Goal: Information Seeking & Learning: Learn about a topic

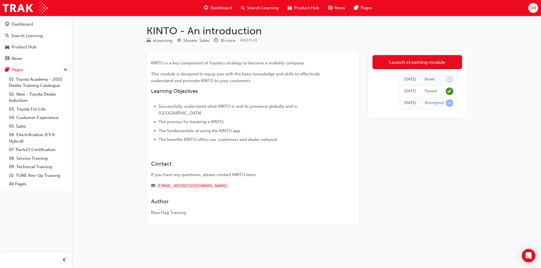
drag, startPoint x: 65, startPoint y: 85, endPoint x: 373, endPoint y: 117, distance: 310.1
click at [375, 131] on div "Launch eLearning module [DATE] Reset [DATE] Passed [DATE] Attempted" at bounding box center [417, 138] width 99 height 174
click at [376, 66] on link "Launch eLearning module" at bounding box center [417, 62] width 90 height 14
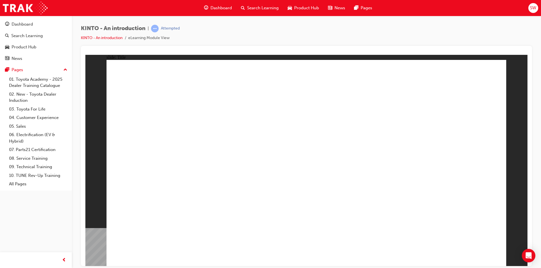
click at [292, 6] on div "Product Hub" at bounding box center [303, 8] width 40 height 12
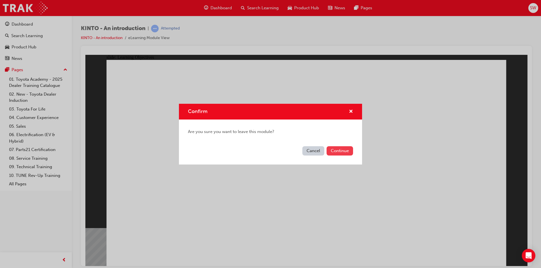
click at [341, 151] on button "Continue" at bounding box center [339, 150] width 26 height 9
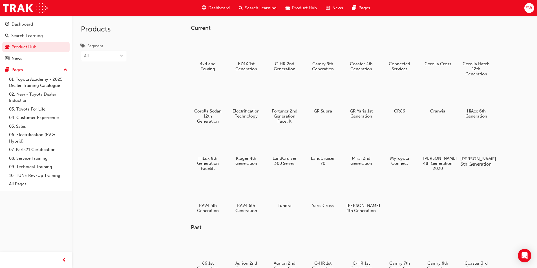
click at [479, 139] on div at bounding box center [475, 143] width 31 height 23
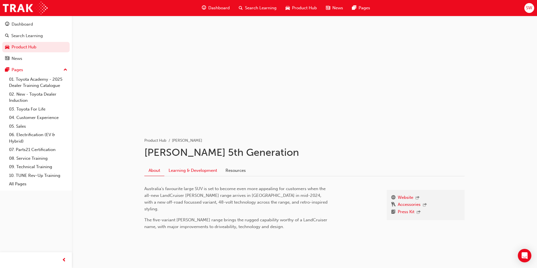
click at [192, 172] on link "Learning & Development" at bounding box center [192, 170] width 57 height 11
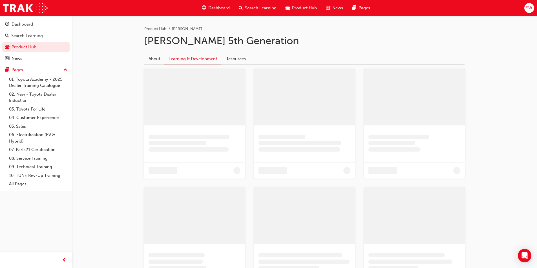
scroll to position [113, 0]
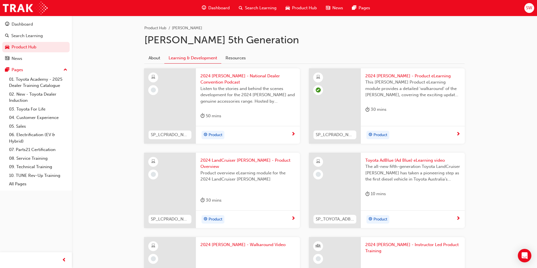
click at [458, 217] on span "next-icon" at bounding box center [458, 219] width 4 height 5
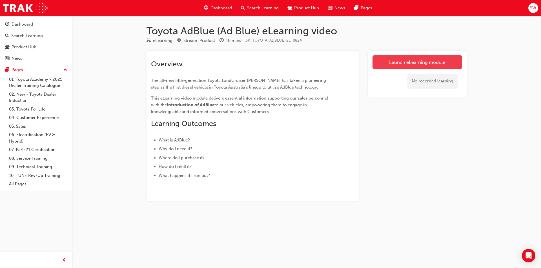
click at [403, 58] on link "Launch eLearning module" at bounding box center [417, 62] width 90 height 14
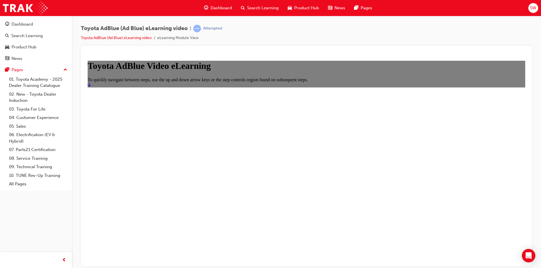
click at [91, 87] on icon "Start" at bounding box center [89, 84] width 3 height 5
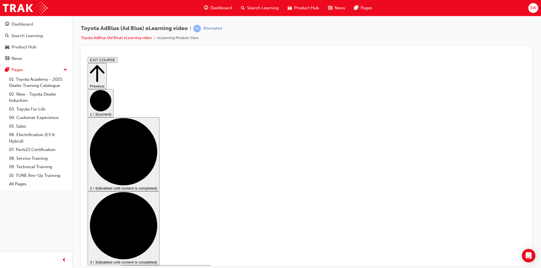
drag, startPoint x: 440, startPoint y: 232, endPoint x: 526, endPoint y: 312, distance: 116.6
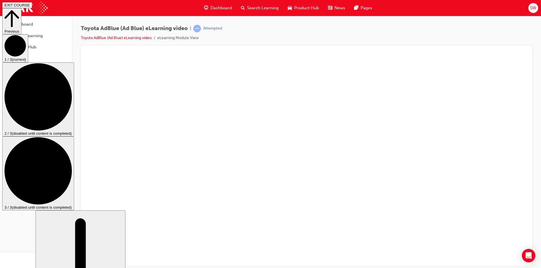
scroll to position [26, 0]
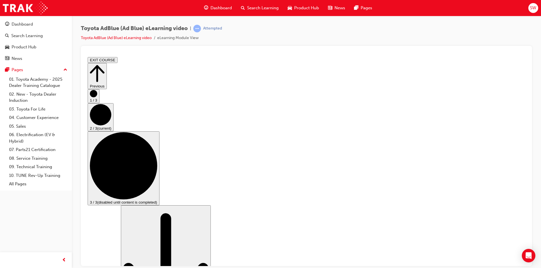
scroll to position [56, 0]
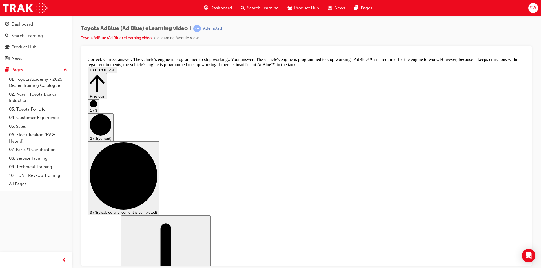
scroll to position [221, 0]
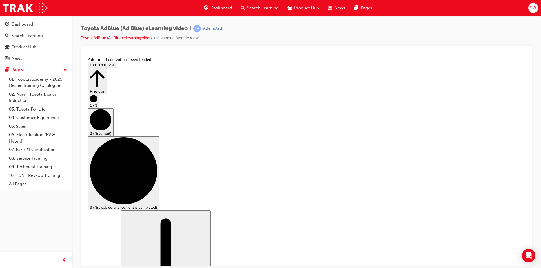
scroll to position [430, 0]
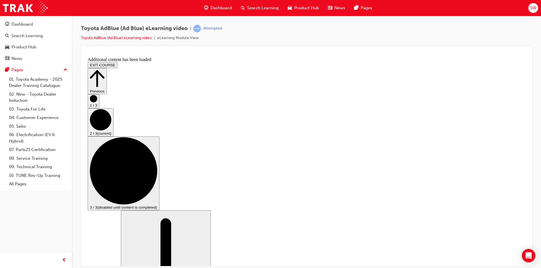
scroll to position [763, 0]
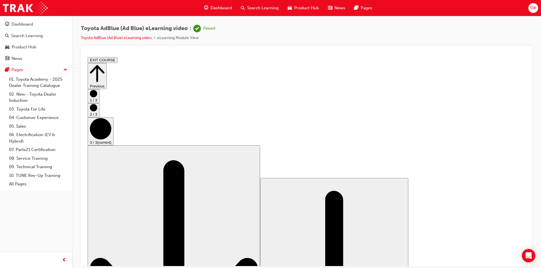
click at [117, 59] on button "EXIT COURSE" at bounding box center [103, 60] width 30 height 6
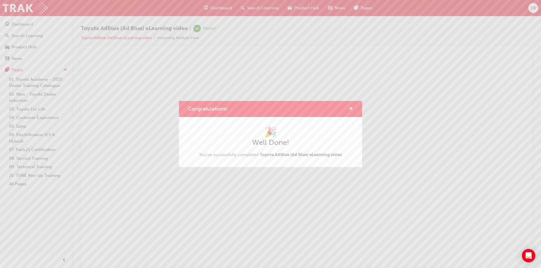
click at [352, 107] on span "cross-icon" at bounding box center [351, 109] width 4 height 5
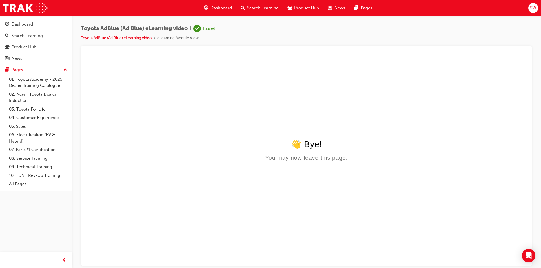
click at [310, 8] on span "Product Hub" at bounding box center [306, 8] width 25 height 6
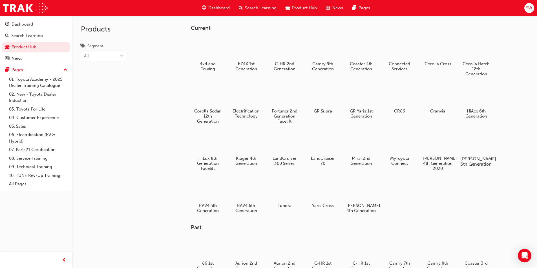
click at [479, 147] on div at bounding box center [475, 143] width 31 height 23
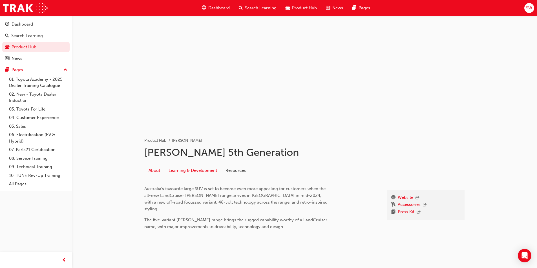
click at [198, 168] on link "Learning & Development" at bounding box center [192, 170] width 57 height 11
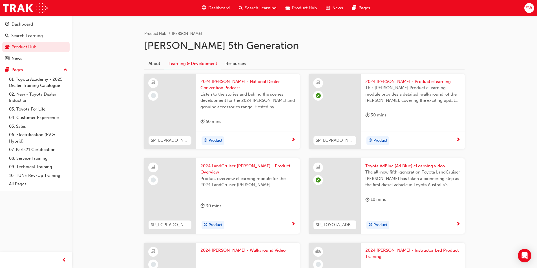
scroll to position [141, 0]
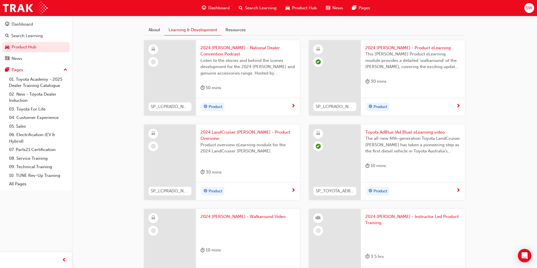
click at [214, 188] on span "Product" at bounding box center [215, 191] width 14 height 6
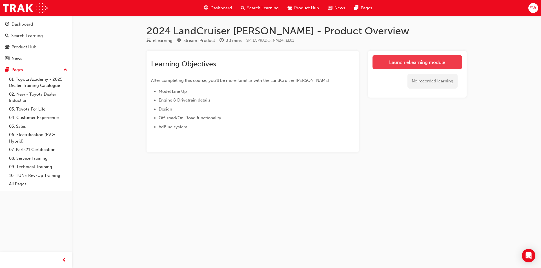
click at [404, 60] on link "Launch eLearning module" at bounding box center [417, 62] width 90 height 14
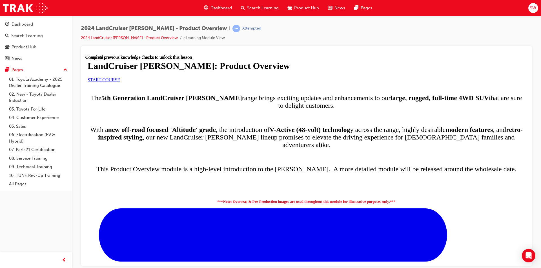
click at [283, 82] on div at bounding box center [306, 82] width 437 height 0
click at [231, 82] on div "LandCruiser [PERSON_NAME]: Product Overview START COURSE" at bounding box center [306, 71] width 437 height 21
click at [230, 82] on div "LandCruiser [PERSON_NAME]: Product Overview START COURSE" at bounding box center [306, 71] width 437 height 21
click at [120, 82] on span "START COURSE" at bounding box center [104, 79] width 32 height 5
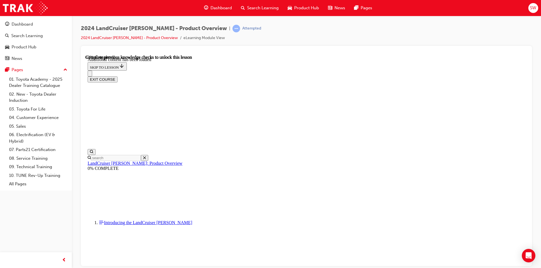
drag, startPoint x: 328, startPoint y: 233, endPoint x: 326, endPoint y: 229, distance: 4.2
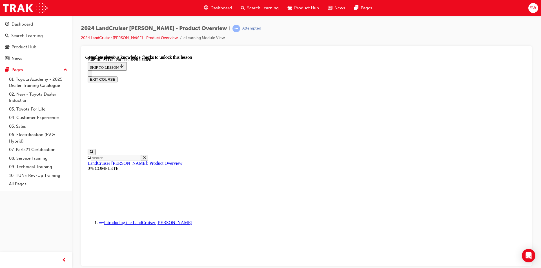
radio input "true"
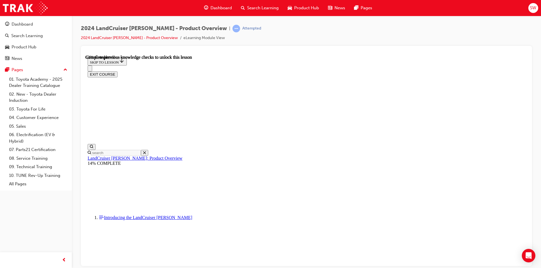
scroll to position [774, 0]
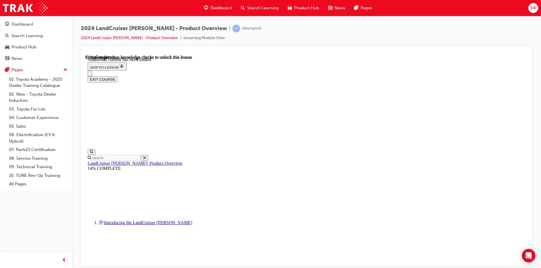
scroll to position [953, 0]
radio input "true"
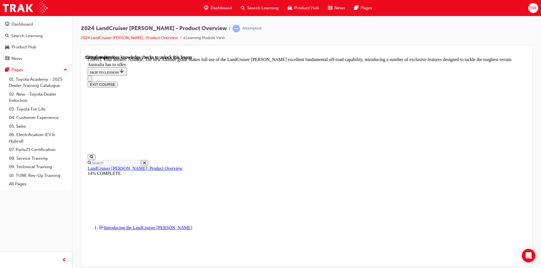
scroll to position [1202, 0]
checkbox input "true"
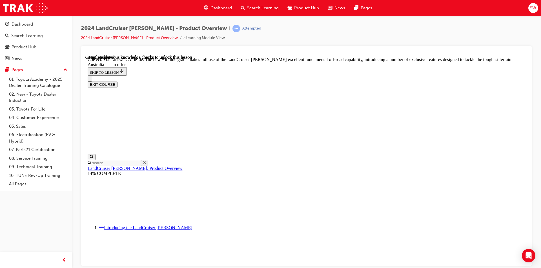
checkbox input "true"
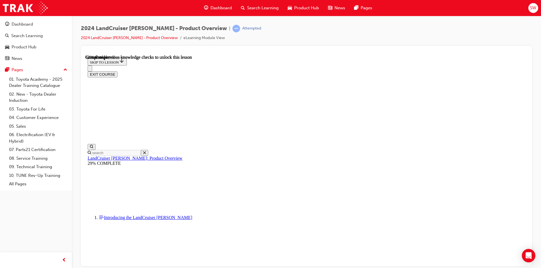
scroll to position [1212, 0]
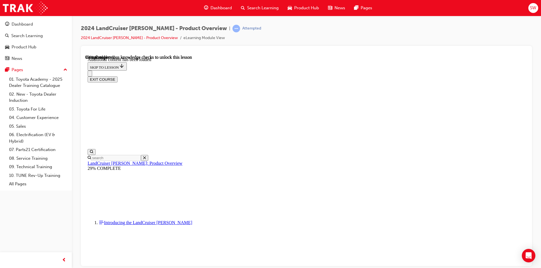
scroll to position [1423, 0]
radio input "true"
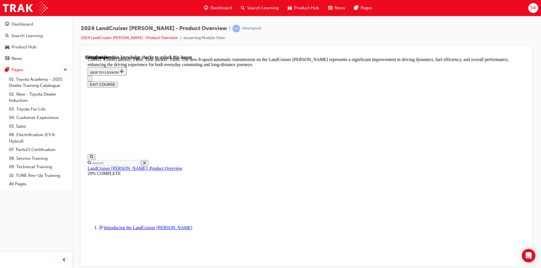
scroll to position [1649, 0]
radio input "true"
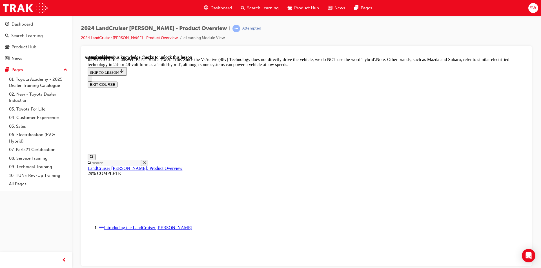
scroll to position [1902, 0]
radio input "true"
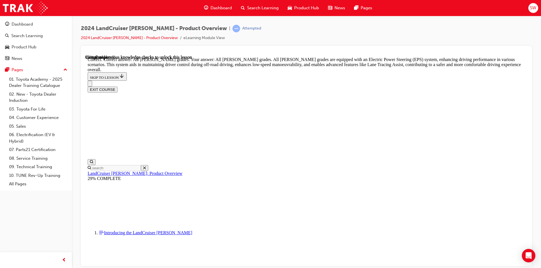
scroll to position [2023, 0]
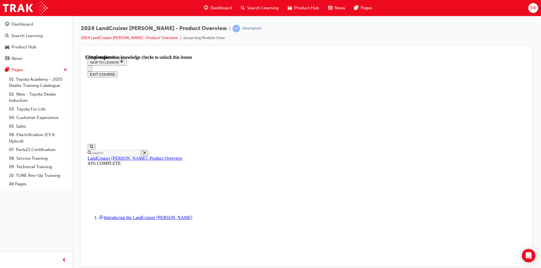
scroll to position [1723, 0]
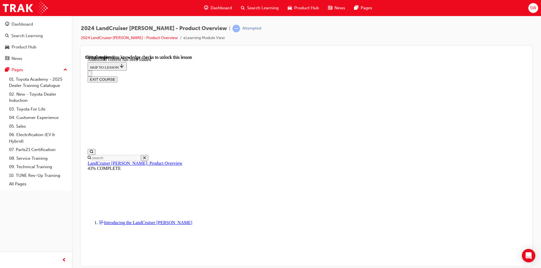
scroll to position [1959, 0]
checkbox input "true"
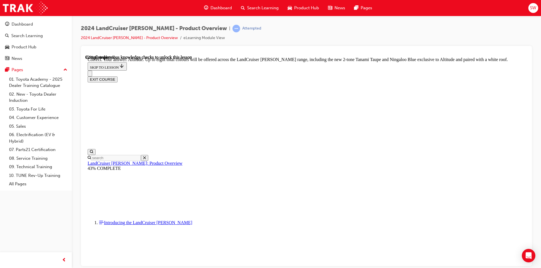
scroll to position [2184, 0]
checkbox input "true"
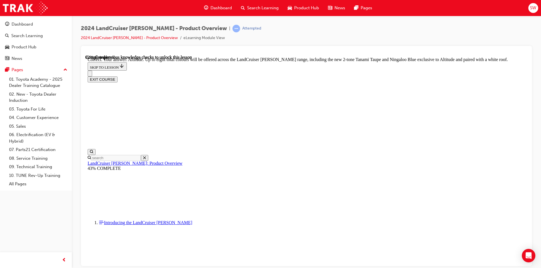
checkbox input "true"
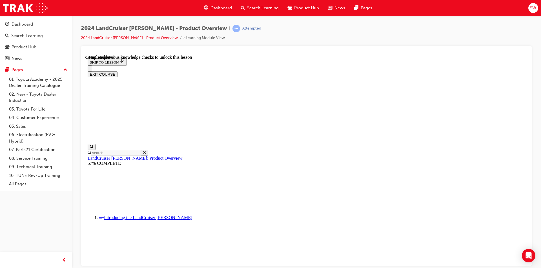
scroll to position [705, 0]
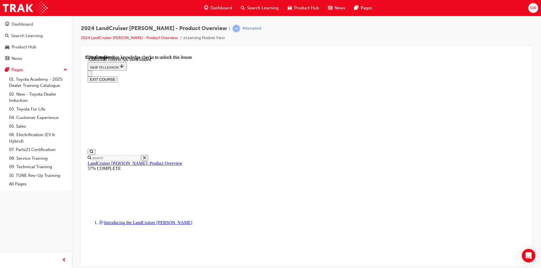
scroll to position [1444, 0]
radio input "true"
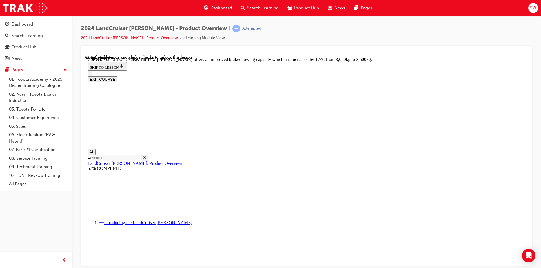
scroll to position [1663, 0]
radio input "true"
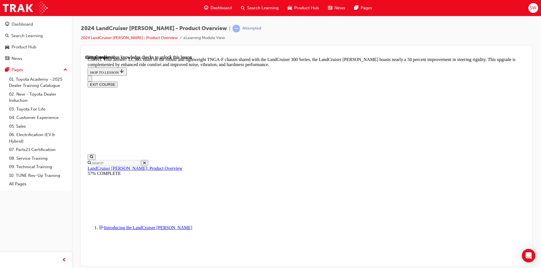
scroll to position [1776, 0]
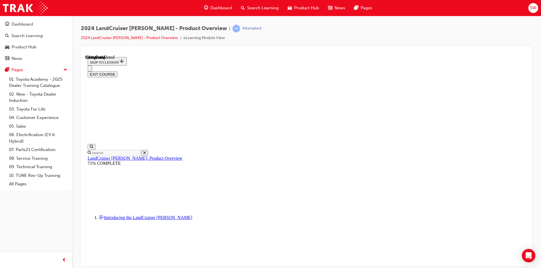
scroll to position [618, 0]
click at [117, 71] on button "EXIT COURSE" at bounding box center [103, 74] width 30 height 6
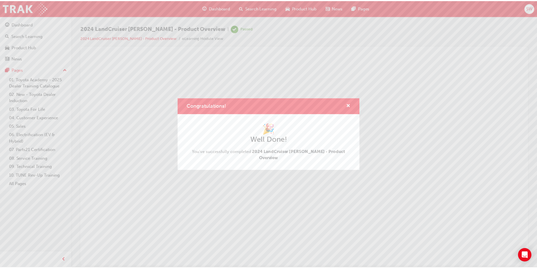
scroll to position [0, 0]
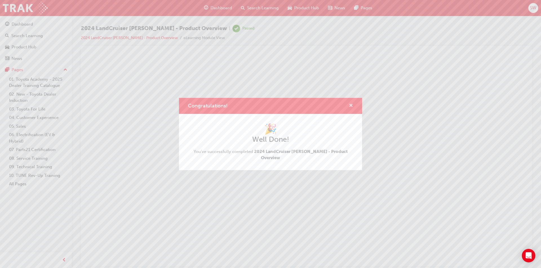
drag, startPoint x: 351, startPoint y: 107, endPoint x: 265, endPoint y: 52, distance: 101.5
click at [351, 107] on span "cross-icon" at bounding box center [351, 106] width 4 height 5
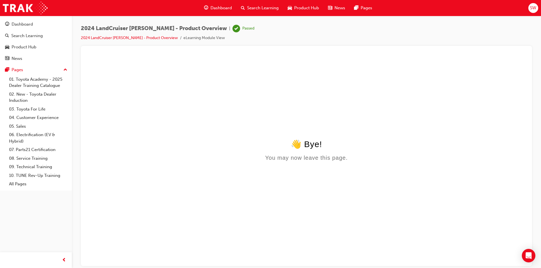
click at [299, 8] on span "Product Hub" at bounding box center [306, 8] width 25 height 6
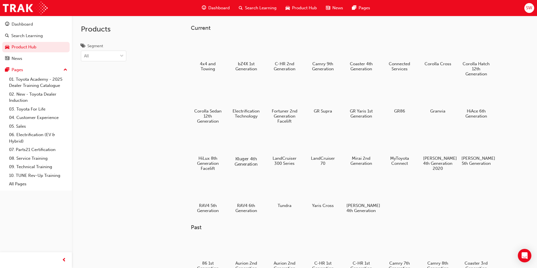
click at [247, 150] on div at bounding box center [245, 143] width 31 height 23
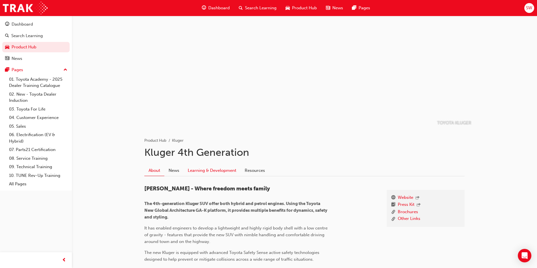
click at [203, 168] on link "Learning & Development" at bounding box center [211, 170] width 57 height 11
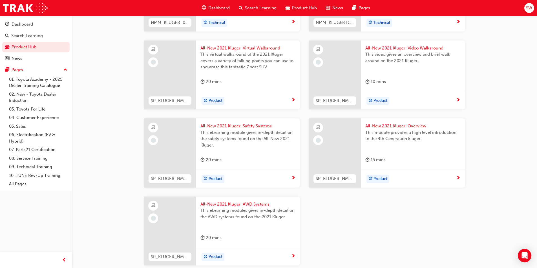
scroll to position [517, 0]
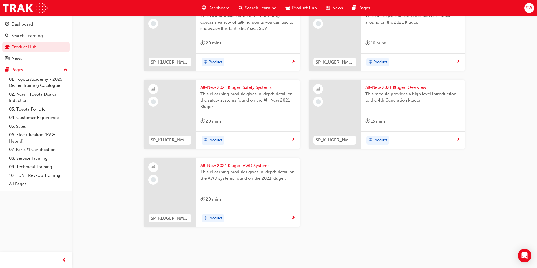
click at [290, 217] on div "Product" at bounding box center [245, 219] width 91 height 8
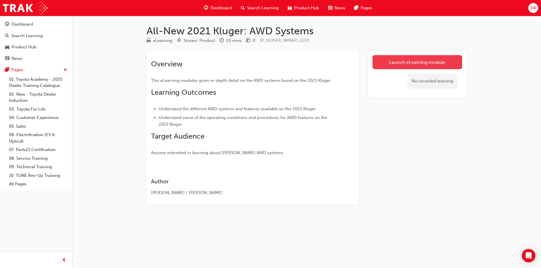
click at [443, 64] on link "Launch eLearning module" at bounding box center [417, 62] width 90 height 14
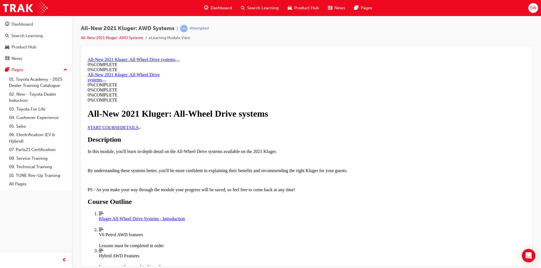
click at [120, 130] on link "START COURSE" at bounding box center [104, 127] width 32 height 5
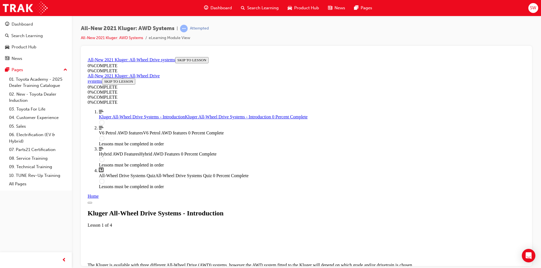
scroll to position [19, 0]
drag, startPoint x: 255, startPoint y: 141, endPoint x: 189, endPoint y: 180, distance: 76.2
click at [189, 236] on div "Lesson Content" at bounding box center [306, 238] width 437 height 5
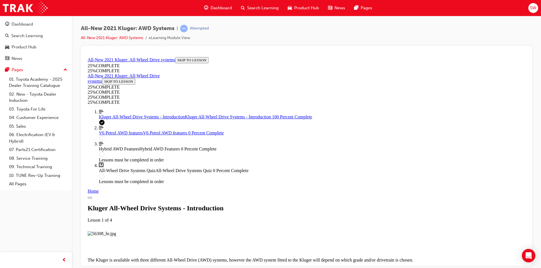
scroll to position [441, 0]
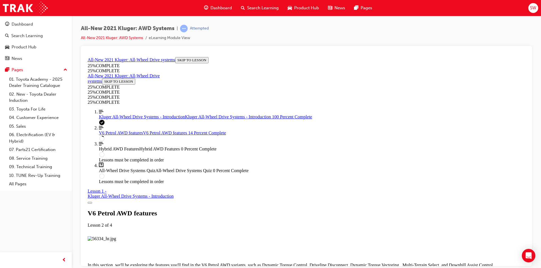
scroll to position [386, 0]
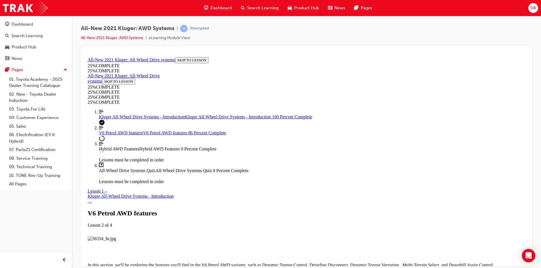
drag, startPoint x: 248, startPoint y: 145, endPoint x: 415, endPoint y: 133, distance: 167.8
drag, startPoint x: 303, startPoint y: 217, endPoint x: 292, endPoint y: 217, distance: 10.4
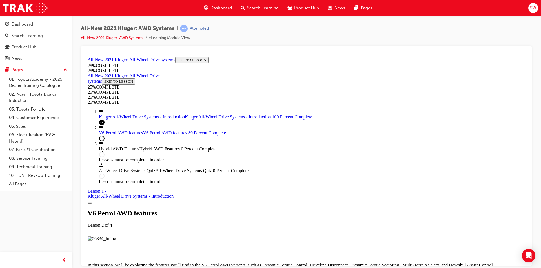
click at [155, 119] on link "Align left Three vertical lines aligned to the left Kluger All-Wheel Drive Syst…" at bounding box center [312, 114] width 426 height 10
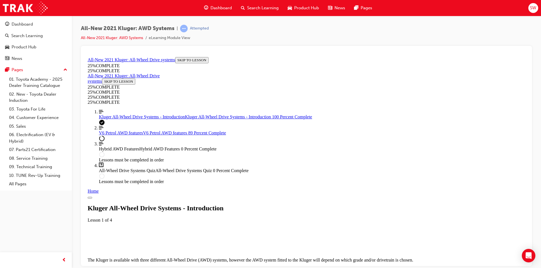
scroll to position [19, 0]
click at [154, 135] on link "Align left Three vertical lines aligned to the left V6 Petrol AWD features V6 P…" at bounding box center [312, 130] width 426 height 10
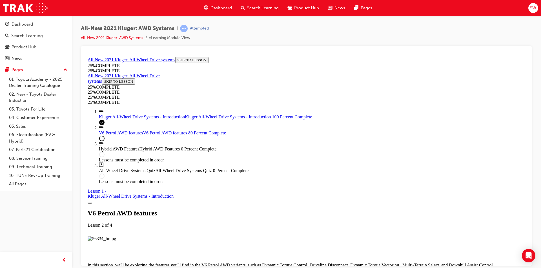
scroll to position [2622, 0]
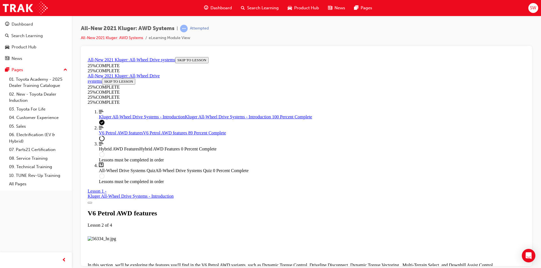
drag, startPoint x: 319, startPoint y: 234, endPoint x: 407, endPoint y: 227, distance: 88.4
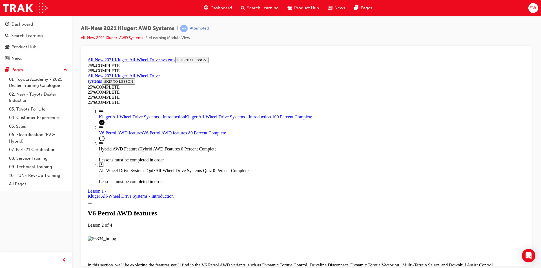
drag, startPoint x: 329, startPoint y: 217, endPoint x: 333, endPoint y: 217, distance: 4.0
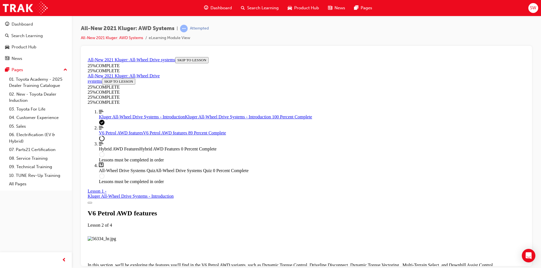
drag, startPoint x: 393, startPoint y: 218, endPoint x: 396, endPoint y: 219, distance: 3.2
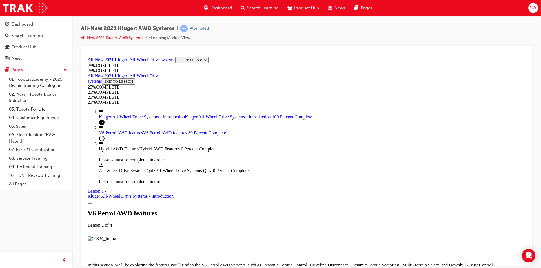
scroll to position [1988, 0]
